Goal: Task Accomplishment & Management: Manage account settings

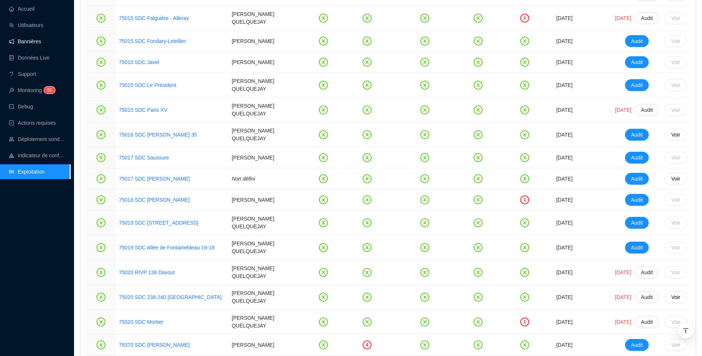
scroll to position [1139, 0]
click at [34, 26] on link "Utilisateurs" at bounding box center [26, 25] width 34 height 6
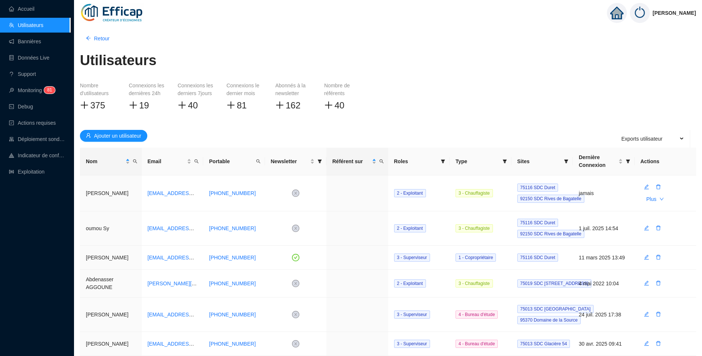
click at [53, 221] on div "Accueil Utilisateurs Bannières Données Live Support Monitoring 8 1 Debug Action…" at bounding box center [35, 178] width 70 height 356
click at [135, 164] on span "Nom" at bounding box center [134, 161] width 7 height 11
type input "haensler"
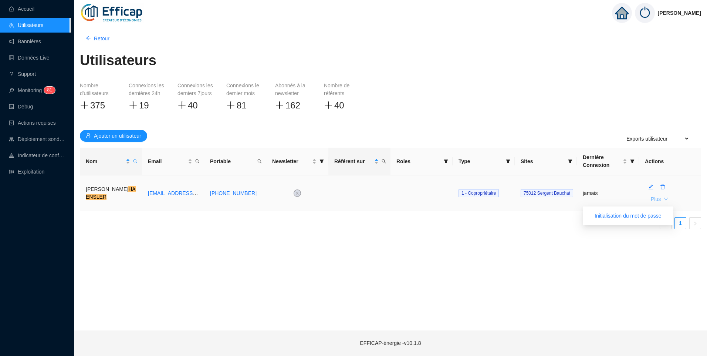
click at [665, 202] on button "Plus" at bounding box center [659, 199] width 29 height 12
